Goal: Task Accomplishment & Management: Complete application form

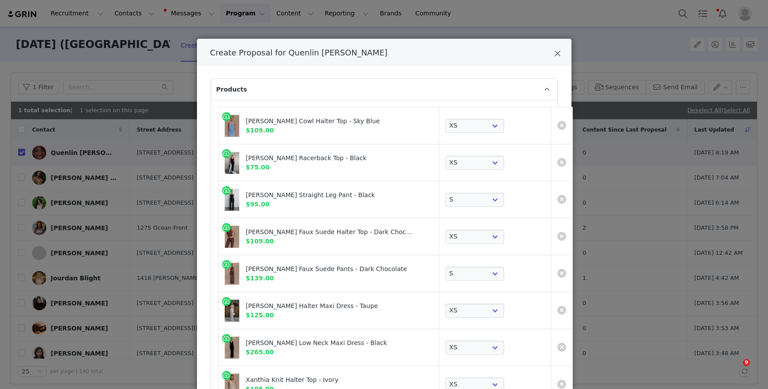
select select "27721068"
select select "28143771"
select select "28014254"
select select "28015410"
select select "28015457"
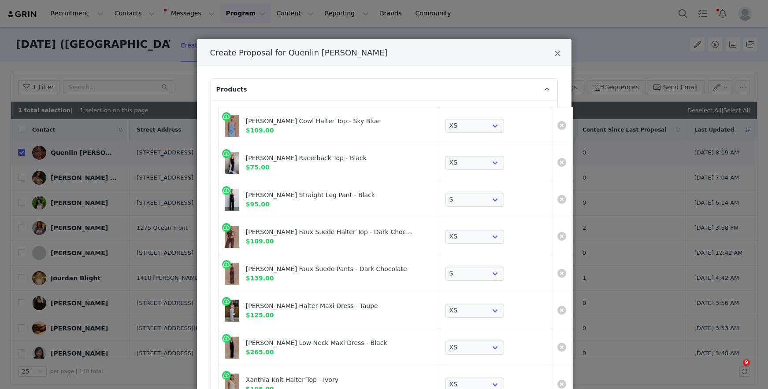
select select "28302252"
select select "28306763"
select select "28306735"
select select "28306752"
select select "28071221"
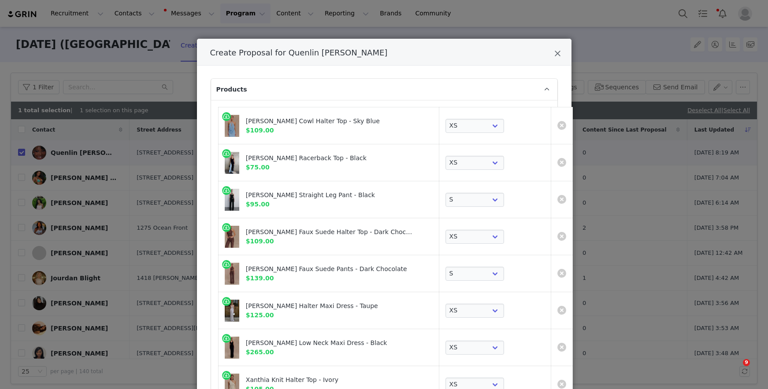
select select "28052041"
select select "27556434"
select select "27799099"
select select "27695540"
select select "27694593"
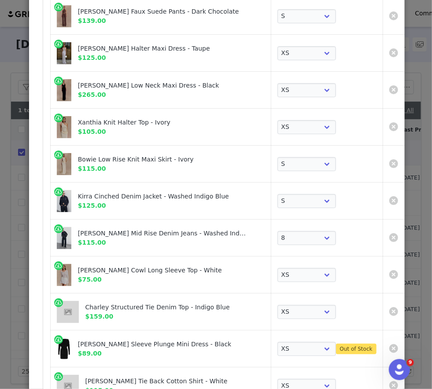
scroll to position [308, 0]
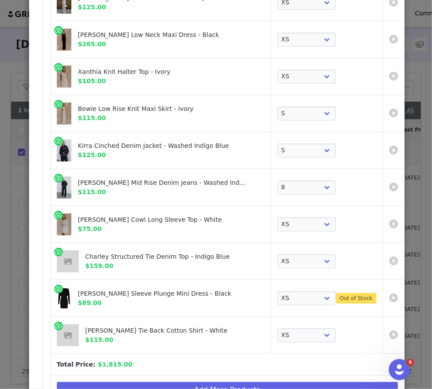
click at [174, 297] on div "Hayden Long Sleeve Plunge Mini Dress - Black $89.00" at bounding box center [171, 298] width 187 height 18
click at [174, 289] on div "[PERSON_NAME] Sleeve Plunge Mini Dress - Black" at bounding box center [162, 293] width 168 height 9
click at [174, 289] on div "Hayden Long Sleeve Plunge Mini Dress - Black" at bounding box center [162, 293] width 168 height 9
copy div "Hayden Long Sleeve Plunge Mini Dress - Black"
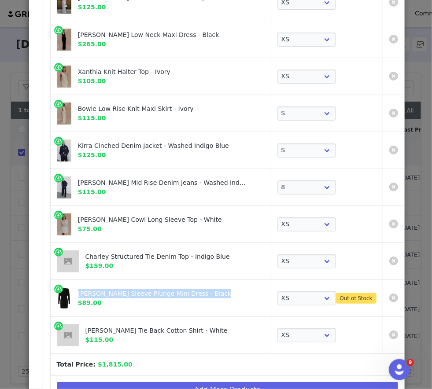
scroll to position [351, 0]
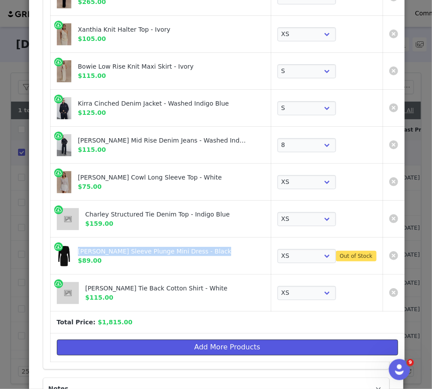
click at [174, 342] on button "Add More Products" at bounding box center [227, 348] width 341 height 16
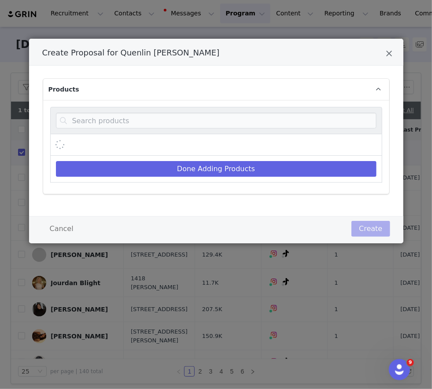
scroll to position [0, 0]
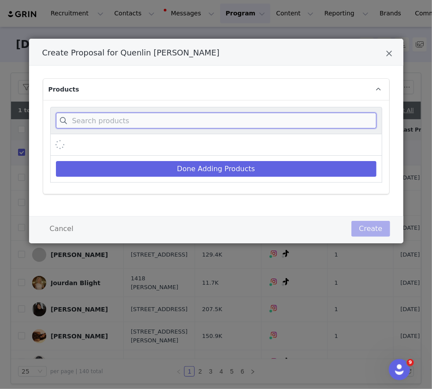
click at [193, 122] on input "Create Proposal for Quenlin Blackwell" at bounding box center [216, 121] width 321 height 16
paste input "Hayden Long Sleeve Plunge Mini Dress - Black"
type input "Hayden Long Sleeve Plunge Mini Dress - Black"
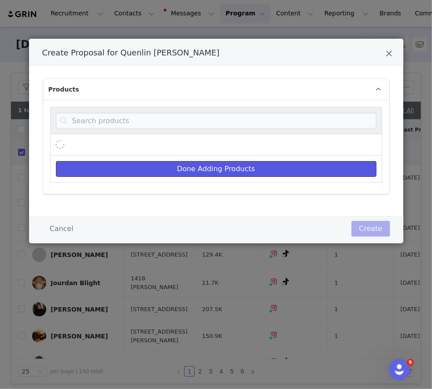
click at [322, 171] on button "Done Adding Products" at bounding box center [216, 169] width 321 height 16
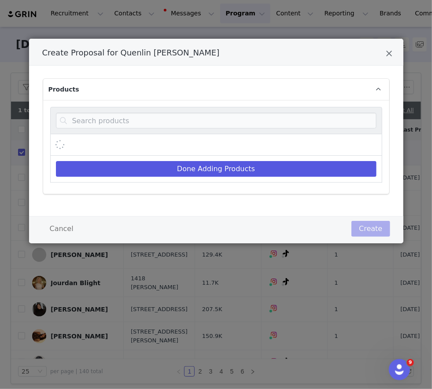
select select "27721068"
select select "28143771"
select select "28014254"
select select "28015410"
select select "28015457"
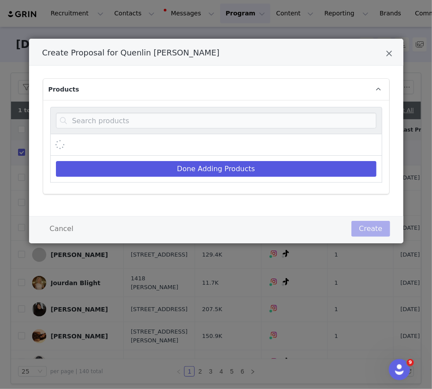
select select "28302252"
select select "28306763"
select select "28306735"
select select "28306752"
select select "28071221"
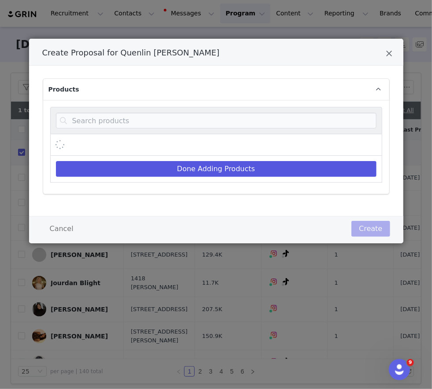
select select "28052041"
select select "27556434"
select select "27799099"
select select "27695540"
select select "27694593"
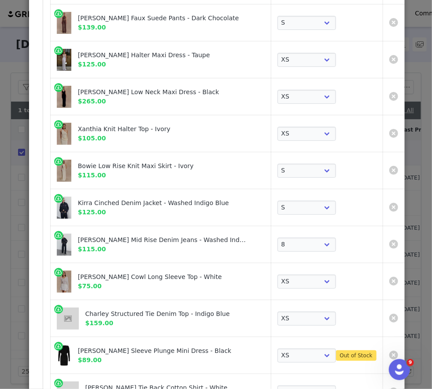
scroll to position [400, 0]
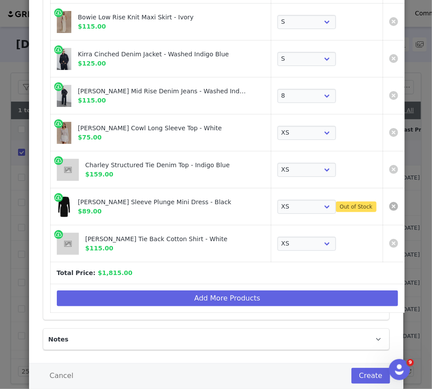
click at [389, 204] on link "Create Proposal for Quenlin Blackwell" at bounding box center [393, 206] width 9 height 9
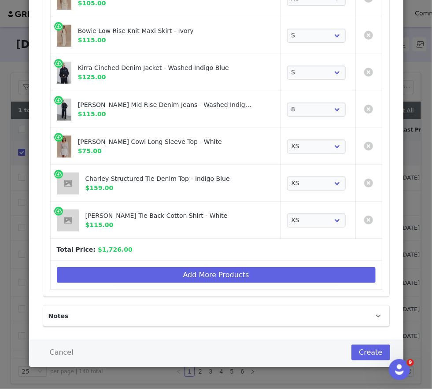
scroll to position [384, 0]
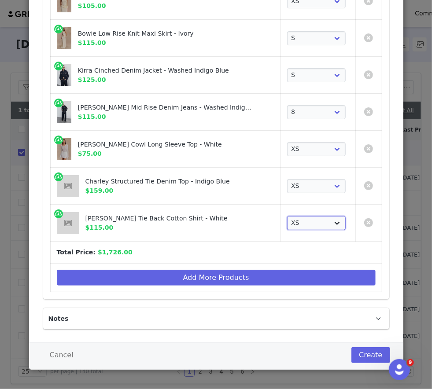
click at [306, 219] on select "Choose SIZE XXS XS S M L XL XXL 3XL" at bounding box center [316, 223] width 59 height 14
select select "27694594"
click at [287, 216] on select "Choose SIZE XXS XS S M L XL XXL 3XL" at bounding box center [316, 223] width 59 height 14
click at [287, 227] on select "Choose SIZE XXS XS S M L XL XXL 3XL" at bounding box center [316, 223] width 59 height 14
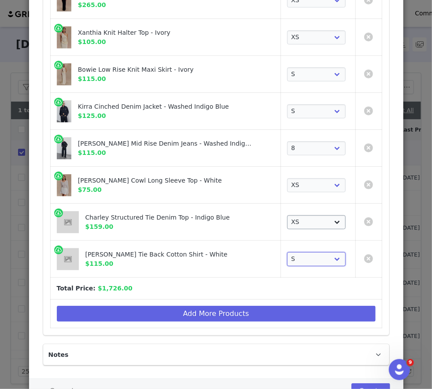
scroll to position [352, 0]
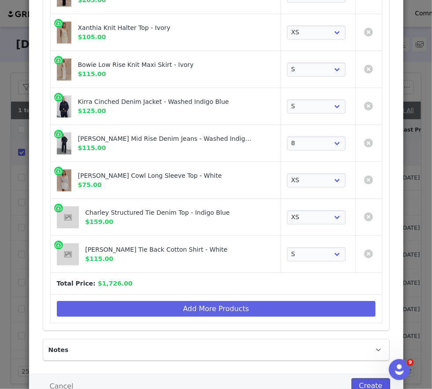
click at [358, 381] on button "Create" at bounding box center [370, 387] width 38 height 16
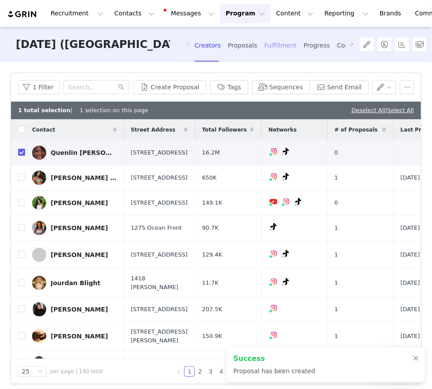
click at [264, 52] on div "Fulfillment" at bounding box center [280, 45] width 32 height 23
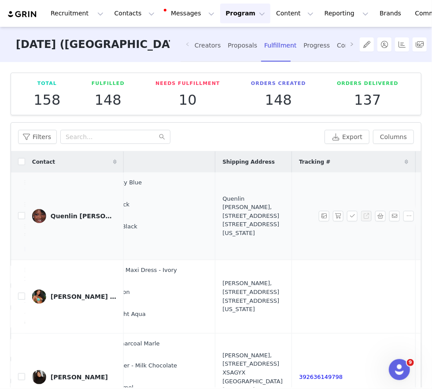
scroll to position [0, 212]
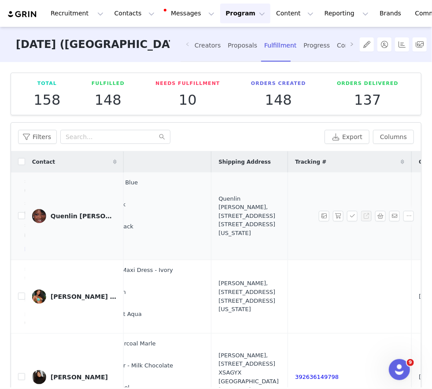
click at [221, 208] on div "Quenlin Blackwell, 14120 Ventura Blvd. unit C #498 Los Angeles, California 9142…" at bounding box center [249, 216] width 62 height 43
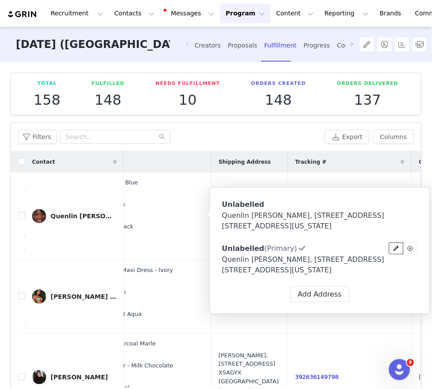
click at [394, 249] on icon at bounding box center [396, 248] width 5 height 5
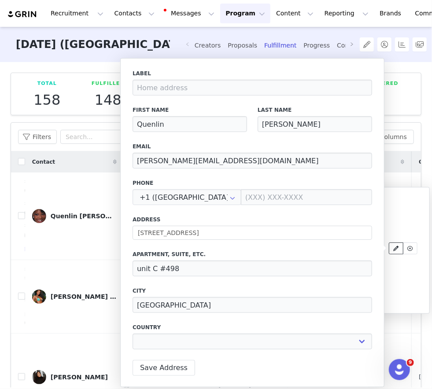
select select "[object Object]"
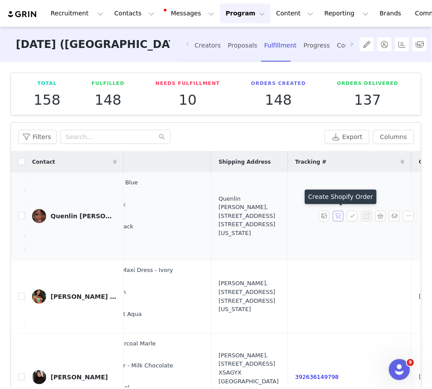
click at [339, 214] on button "button" at bounding box center [338, 216] width 11 height 11
click at [351, 214] on button "button" at bounding box center [352, 216] width 11 height 11
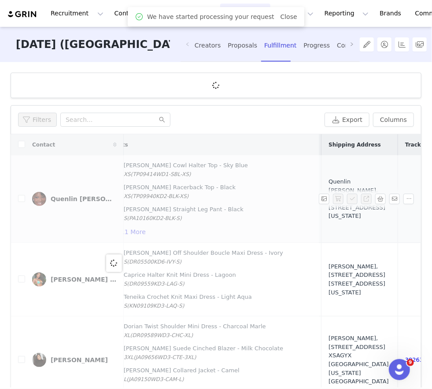
scroll to position [0, 0]
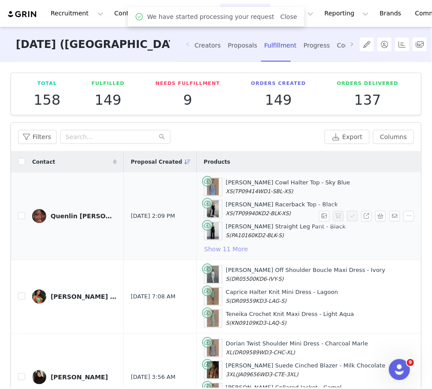
click at [217, 247] on button "Show 11 More" at bounding box center [226, 249] width 44 height 11
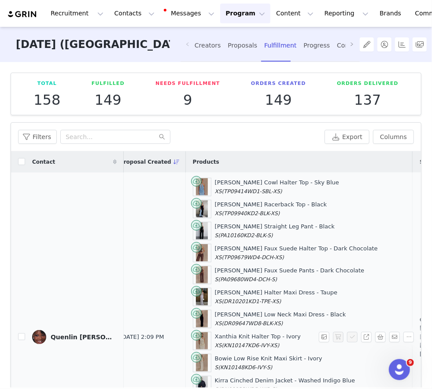
scroll to position [0, 117]
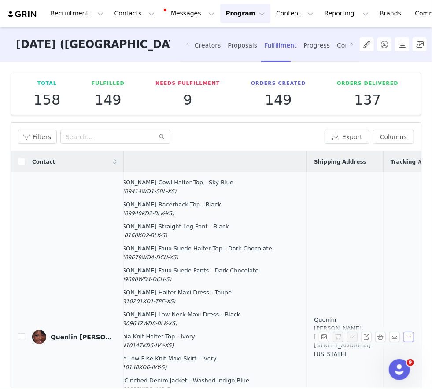
click at [409, 333] on button "button" at bounding box center [408, 337] width 11 height 11
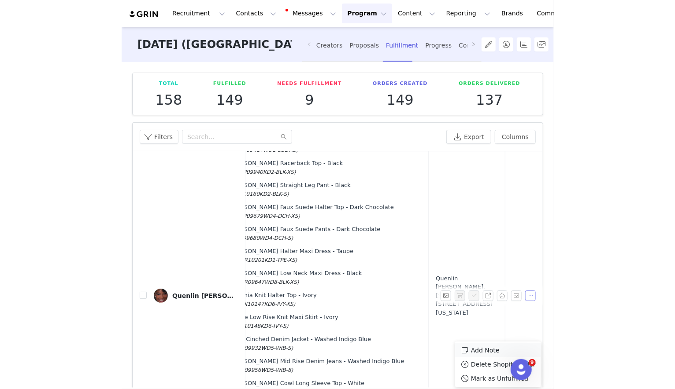
scroll to position [44, 117]
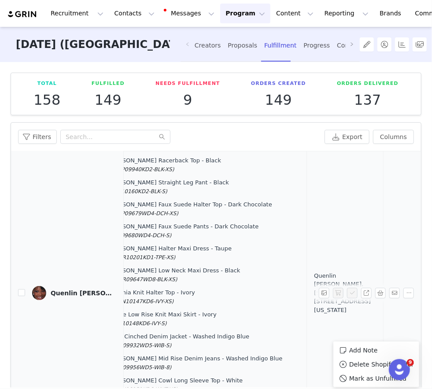
click at [232, 305] on div "Katalina Chiffon Cowl Halter Top - Sky Blue XS (TP09414WD1-SBL-XS) Ellerie Long…" at bounding box center [193, 293] width 213 height 319
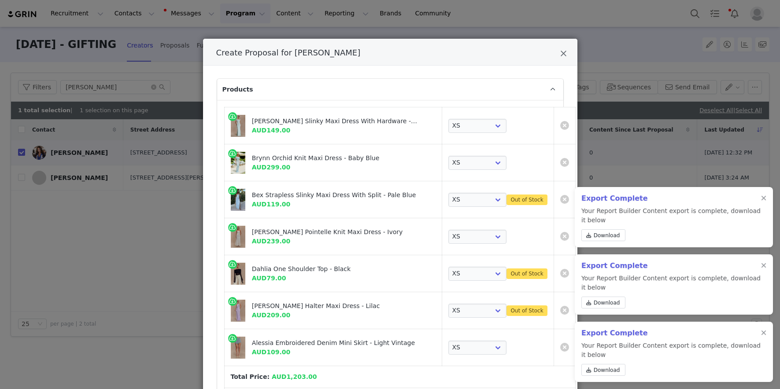
select select "27635641"
select select "26835838"
select select "27100064"
select select "25939004"
select select "26558070"
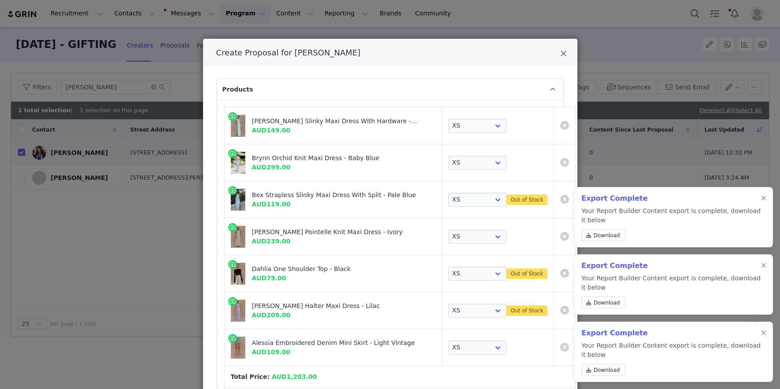
select select "26375068"
select select "26375824"
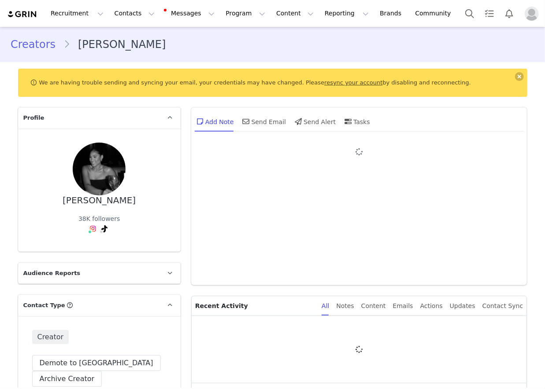
type input "+1 ([GEOGRAPHIC_DATA])"
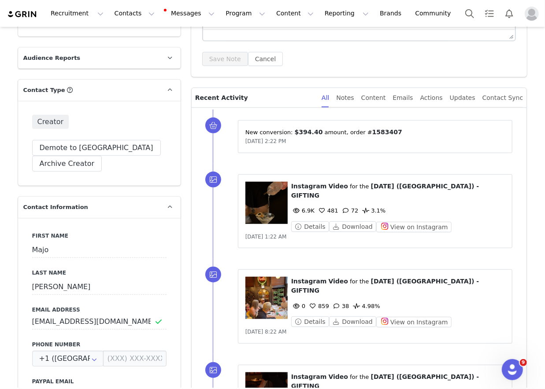
scroll to position [37, 0]
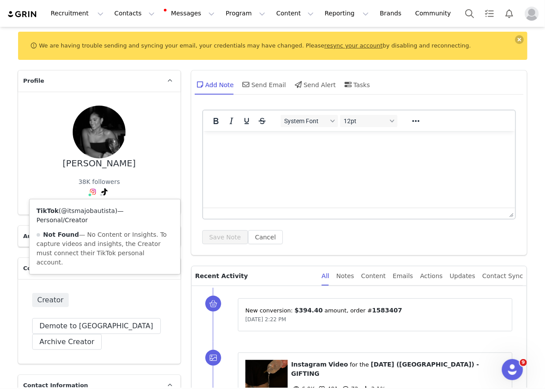
click at [95, 211] on link "@itsmajobautista" at bounding box center [88, 210] width 54 height 7
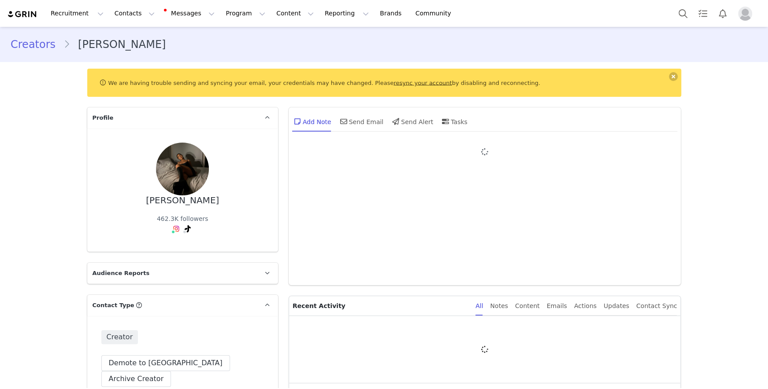
type input "+1 ([GEOGRAPHIC_DATA])"
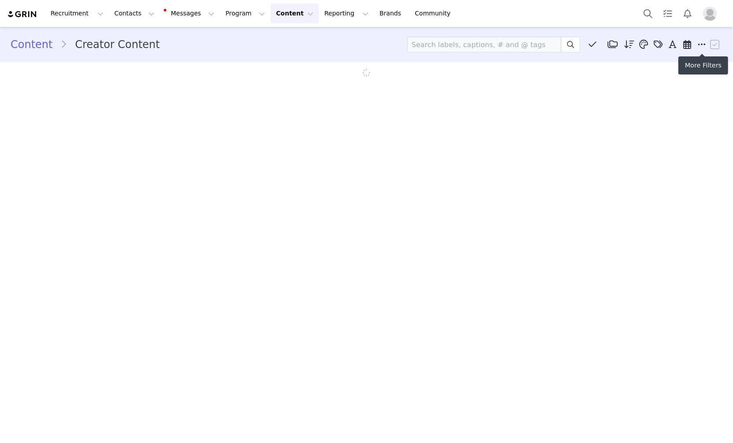
click at [701, 41] on icon at bounding box center [703, 44] width 8 height 9
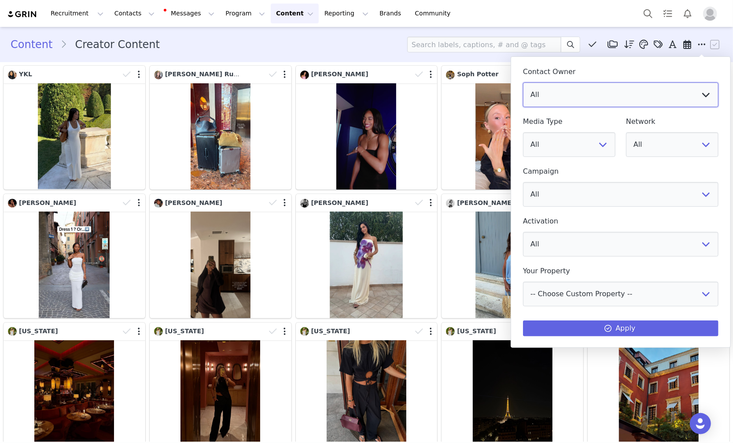
click at [676, 84] on select "All" at bounding box center [621, 94] width 196 height 25
click at [604, 95] on select "All Vivienne Lee Georgia Kalatzis Sabrina Nicholas Vendela Byrnes Samantha Wong…" at bounding box center [621, 94] width 196 height 25
select select "f486a5d6-bb11-4a40-ade1-c57aed3289ae"
click at [523, 82] on select "All Vivienne Lee Georgia Kalatzis Sabrina Nicholas Vendela Byrnes Samantha Wong…" at bounding box center [621, 94] width 196 height 25
click at [551, 326] on button "Apply" at bounding box center [621, 328] width 196 height 16
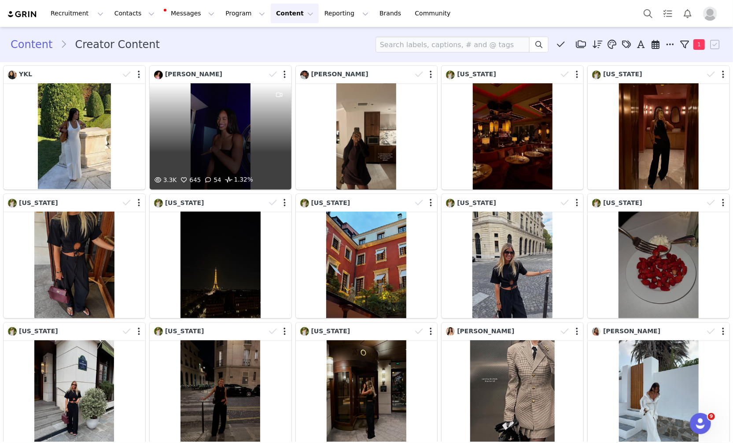
click at [263, 138] on div "3.3K 645 54 1.32%" at bounding box center [221, 136] width 142 height 106
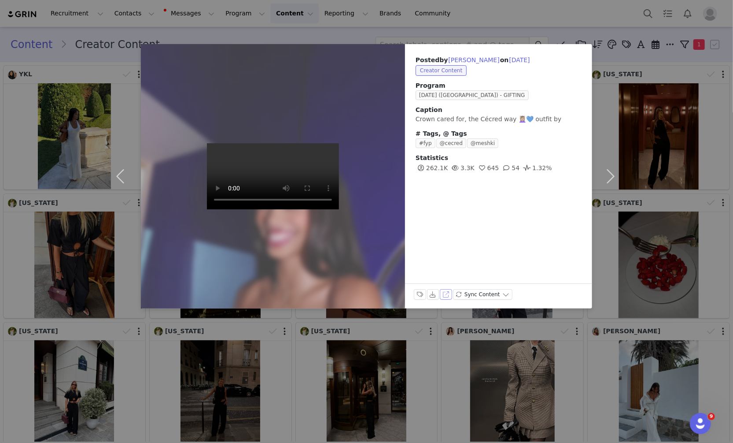
click at [447, 294] on button "View on TikTok" at bounding box center [446, 294] width 12 height 11
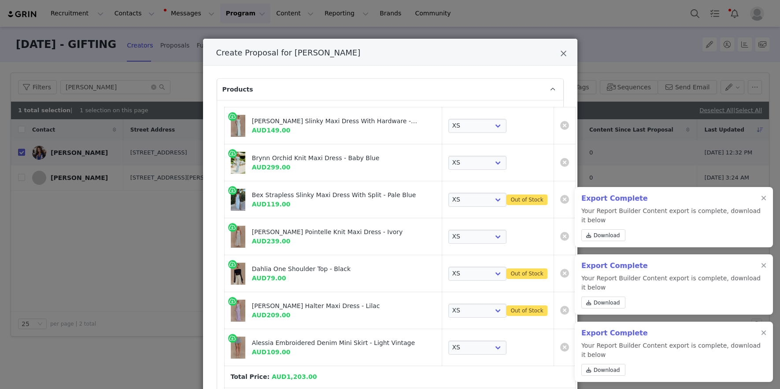
select select "27635641"
select select "26835838"
select select "27100064"
select select "25939004"
select select "26558070"
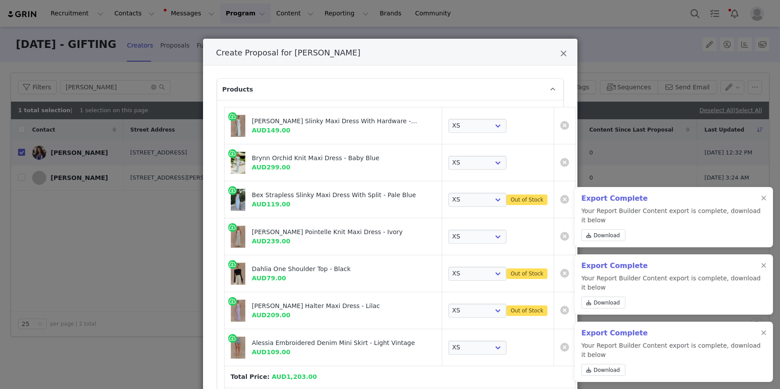
select select "26375068"
select select "26375824"
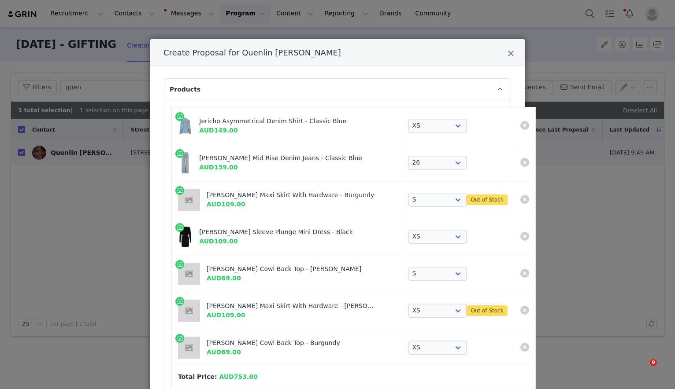
select select "27733433"
select select "27799004"
select select "27696061"
select select "27695384"
select select "27693978"
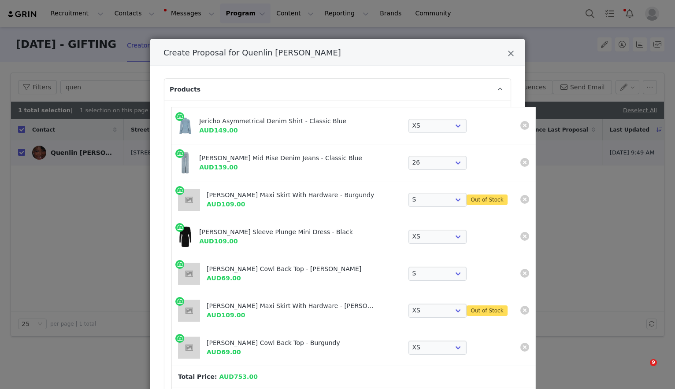
select select "27695368"
select select "27695550"
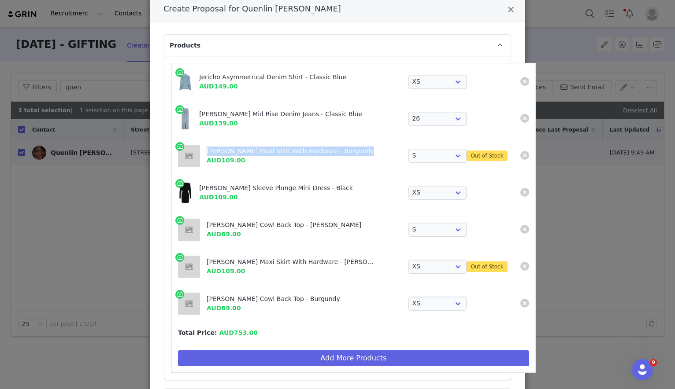
drag, startPoint x: 488, startPoint y: 119, endPoint x: 449, endPoint y: 243, distance: 129.5
click at [449, 242] on table "Jericho Asymmetrical Denim Shirt - Classic Blue AUD149.00 Choose SIZE XXS XS S …" at bounding box center [353, 218] width 364 height 310
click at [514, 264] on td "Create Proposal for Quenlin Blackwell" at bounding box center [525, 266] width 22 height 37
click at [514, 258] on td "Create Proposal for Quenlin Blackwell" at bounding box center [525, 266] width 22 height 37
click at [520, 264] on link "Create Proposal for Quenlin Blackwell" at bounding box center [524, 266] width 9 height 9
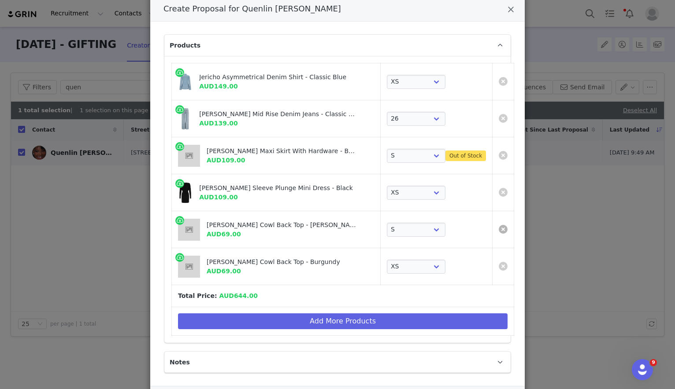
click at [499, 225] on link "Create Proposal for Quenlin Blackwell" at bounding box center [503, 229] width 9 height 9
select select "27695550"
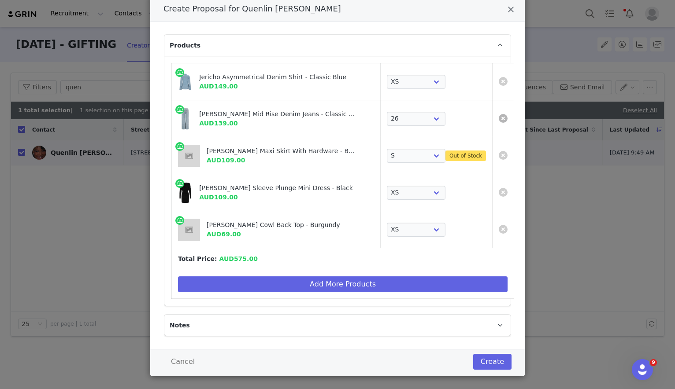
click at [499, 117] on link "Create Proposal for Quenlin Blackwell" at bounding box center [503, 118] width 9 height 9
select select "27696061"
select select "27695384"
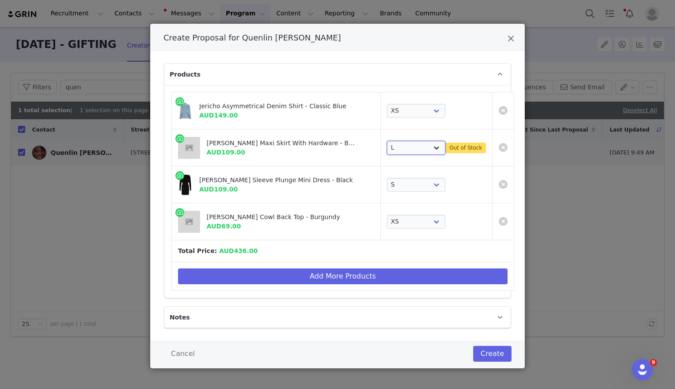
click at [416, 144] on select "Choose SIZE XXS XS S M L XL XXL 3XL" at bounding box center [416, 148] width 59 height 14
select select "27696060"
click at [387, 141] on select "Choose SIZE XXS XS S M L XL XXL 3XL" at bounding box center [416, 148] width 59 height 14
click at [413, 139] on td "Choose SIZE XXS XS S M L XL XXL 3XL Out of Stock" at bounding box center [437, 147] width 112 height 37
click at [499, 146] on link "Create Proposal for Quenlin Blackwell" at bounding box center [503, 147] width 9 height 9
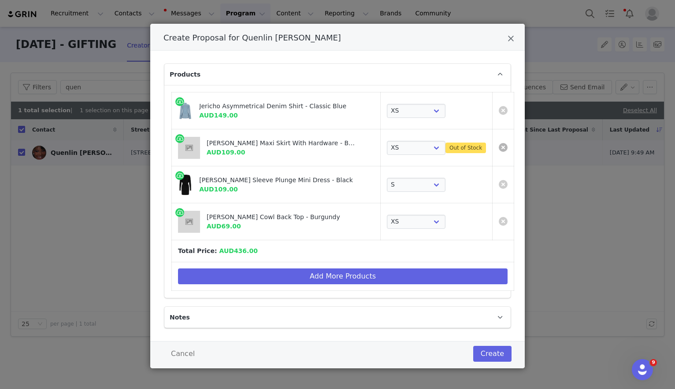
scroll to position [0, 0]
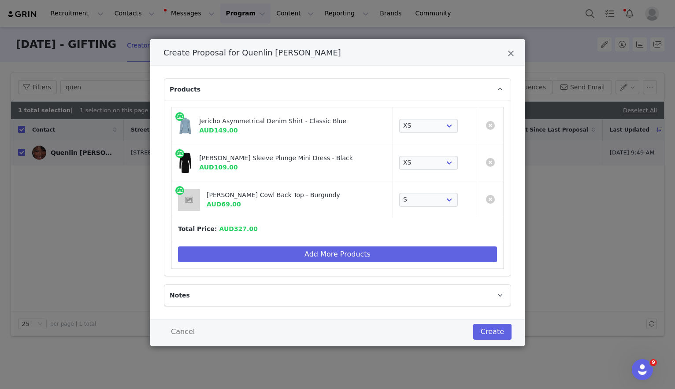
drag, startPoint x: 489, startPoint y: 195, endPoint x: 399, endPoint y: 184, distance: 90.6
click at [400, 184] on tr "Bridget Slinky Cowl Back Top - Burgundy AUD69.00 Choose SIZE XXS XS S M L XL XX…" at bounding box center [338, 199] width 332 height 37
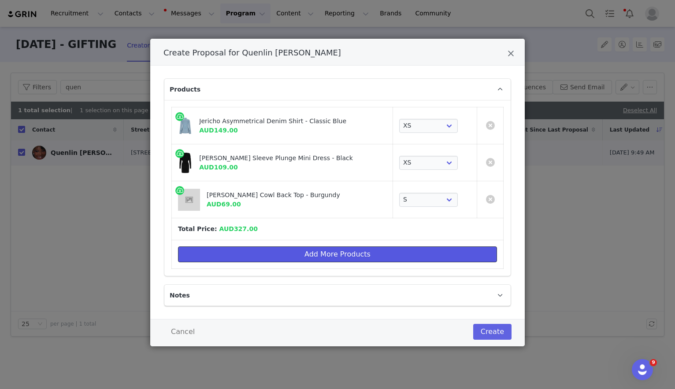
click at [422, 259] on button "Add More Products" at bounding box center [337, 255] width 319 height 16
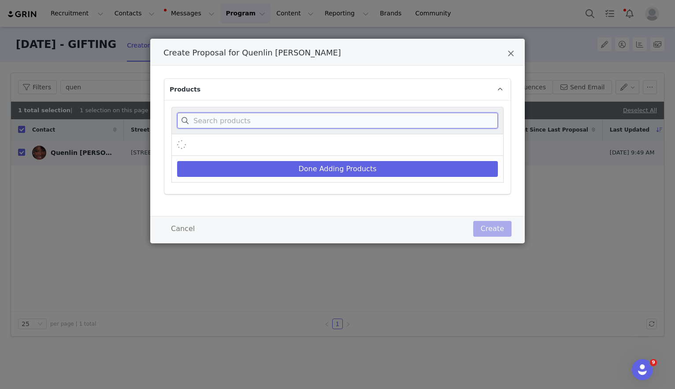
click at [379, 117] on input "Create Proposal for Quenlin Blackwell" at bounding box center [337, 121] width 321 height 16
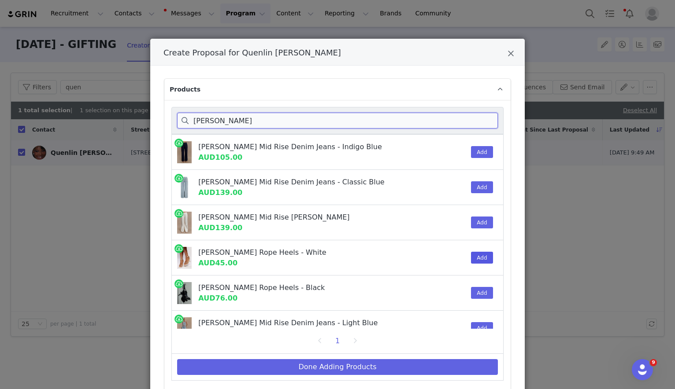
type input "caitlin"
click at [479, 255] on button "Add" at bounding box center [482, 258] width 22 height 12
click at [473, 186] on button "Add" at bounding box center [482, 187] width 22 height 12
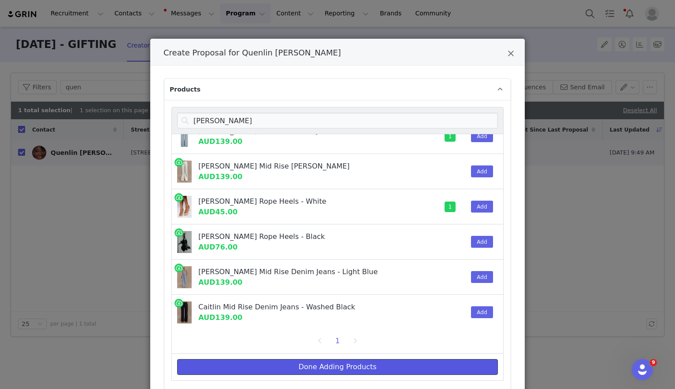
click at [419, 367] on button "Done Adding Products" at bounding box center [337, 367] width 321 height 16
select select "27733433"
select select "27695384"
select select "27695550"
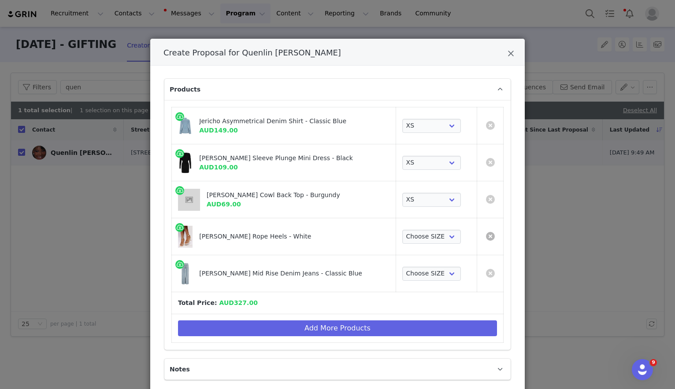
click at [490, 235] on link "Create Proposal for Quenlin Blackwell" at bounding box center [490, 236] width 9 height 9
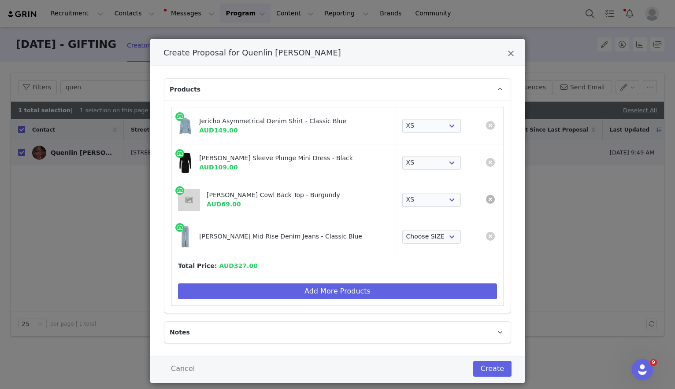
click at [488, 202] on link "Create Proposal for Quenlin Blackwell" at bounding box center [490, 199] width 9 height 9
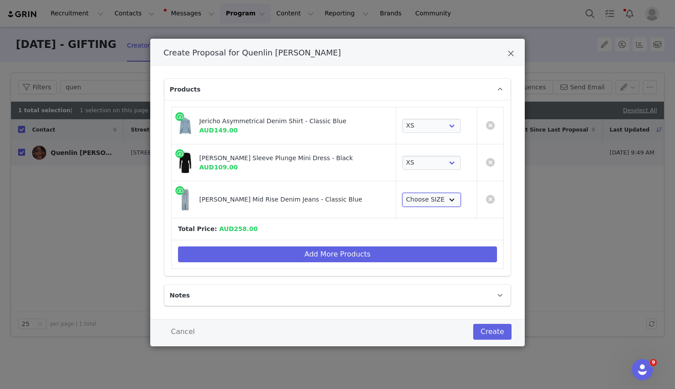
click at [417, 193] on select "Choose SIZE 22 23 24 25 26 27 28 29 30 31 32 33 34 35 36" at bounding box center [431, 200] width 59 height 14
select select "27799004"
click at [402, 193] on select "Choose SIZE 22 23 24 25 26 27 28 29 30 31 32 33 34 35 36" at bounding box center [431, 200] width 59 height 14
click at [420, 200] on select "Choose SIZE 22 23 24 25 26 27 28 29 30 31 32 33 34 35 36" at bounding box center [431, 200] width 59 height 14
click at [440, 173] on td "Choose SIZE XXS XS S M L XL XXL 3XL" at bounding box center [436, 162] width 81 height 37
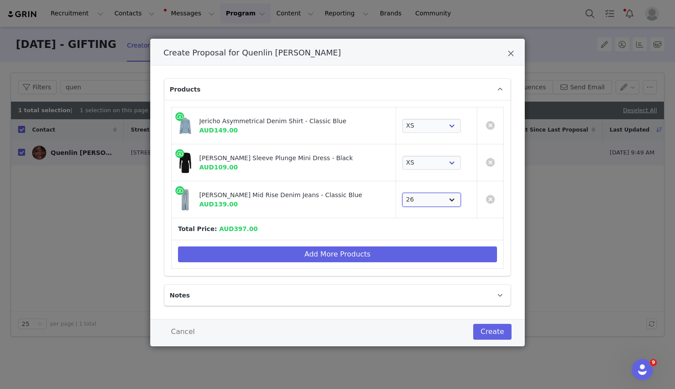
click at [433, 197] on select "Choose SIZE 22 23 24 25 26 27 28 29 30 31 32 33 34 35 36" at bounding box center [431, 200] width 59 height 14
click at [448, 161] on select "Choose SIZE XXS XS S M L XL XXL 3XL" at bounding box center [431, 163] width 59 height 14
click at [486, 326] on button "Create" at bounding box center [492, 332] width 38 height 16
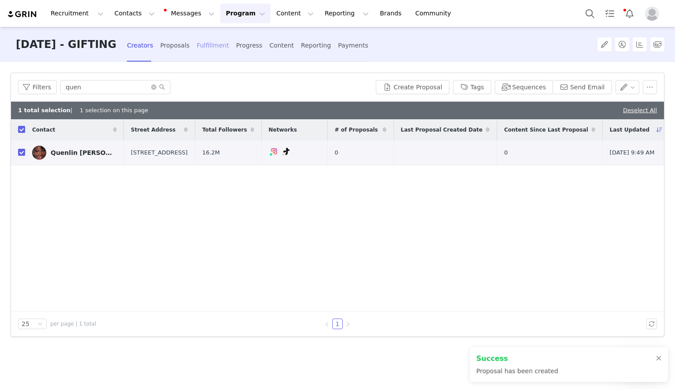
click at [225, 47] on div "Fulfillment" at bounding box center [212, 45] width 32 height 23
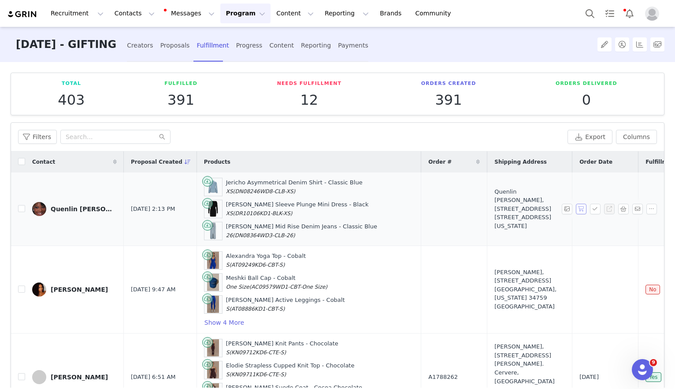
click at [584, 210] on button "button" at bounding box center [581, 209] width 11 height 11
click at [592, 210] on button "button" at bounding box center [595, 209] width 11 height 11
click at [428, 210] on span "A1788697" at bounding box center [443, 209] width 30 height 9
drag, startPoint x: 376, startPoint y: 210, endPoint x: 472, endPoint y: 232, distance: 98.8
click at [472, 232] on tr "Quenlin Blackwell Sep 1, 2025 2:13 PM Jericho Asymmetrical Denim Shirt - Classi…" at bounding box center [456, 210] width 891 height 74
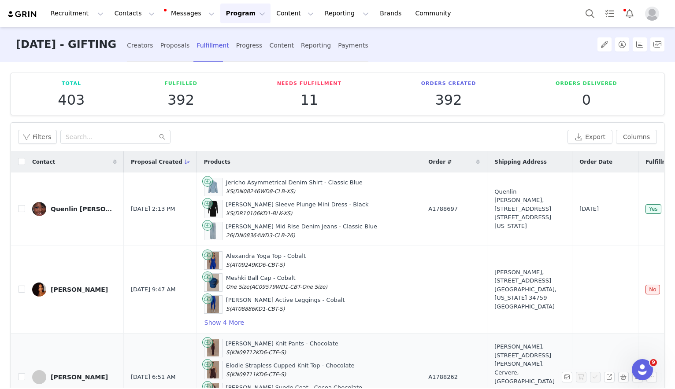
copy tr "A1788697 Quenlin Blackwell, 14120 Ventura Blvd. unit C #498 Los Angeles, Califo…"
